Goal: Information Seeking & Learning: Understand process/instructions

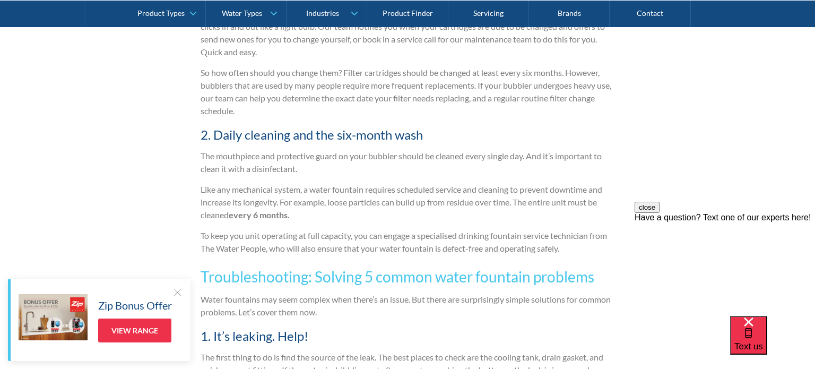
click at [316, 154] on p "The mouthpiece and protective guard on your bubbler should be cleaned every sin…" at bounding box center [408, 162] width 414 height 25
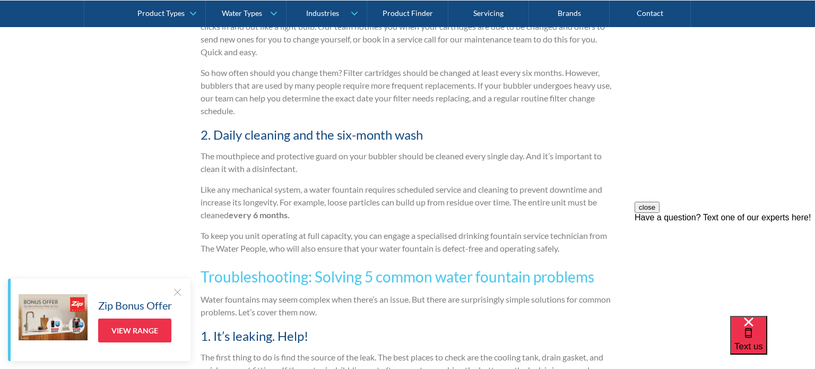
click at [316, 154] on p "The mouthpiece and protective guard on your bubbler should be cleaned every sin…" at bounding box center [408, 162] width 414 height 25
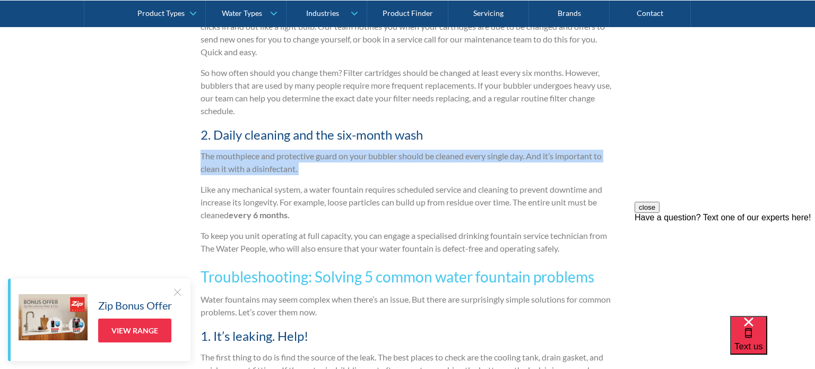
click at [316, 154] on p "The mouthpiece and protective guard on your bubbler should be cleaned every sin…" at bounding box center [408, 162] width 414 height 25
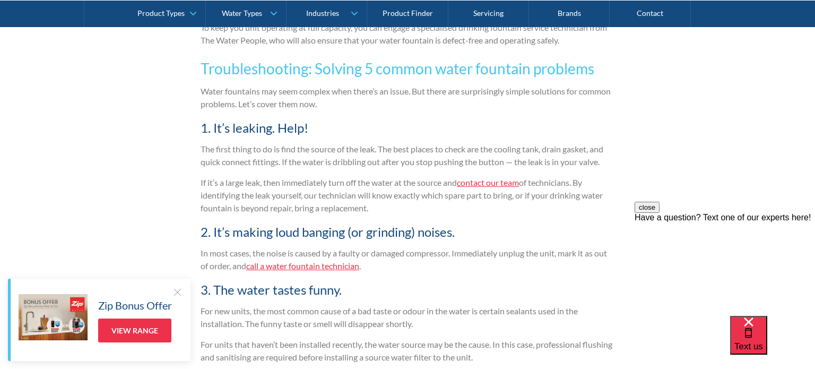
scroll to position [1743, 0]
